Goal: Register for event/course

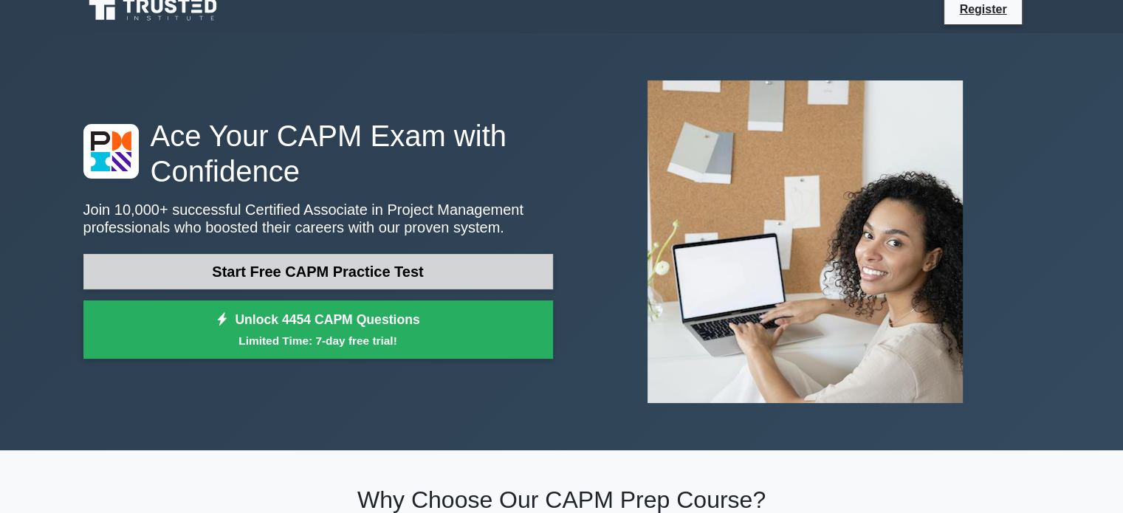
click at [331, 275] on link "Start Free CAPM Practice Test" at bounding box center [318, 271] width 470 height 35
click at [320, 271] on link "Start Free CAPM Practice Test" at bounding box center [318, 271] width 470 height 35
